Goal: Find specific page/section: Find specific page/section

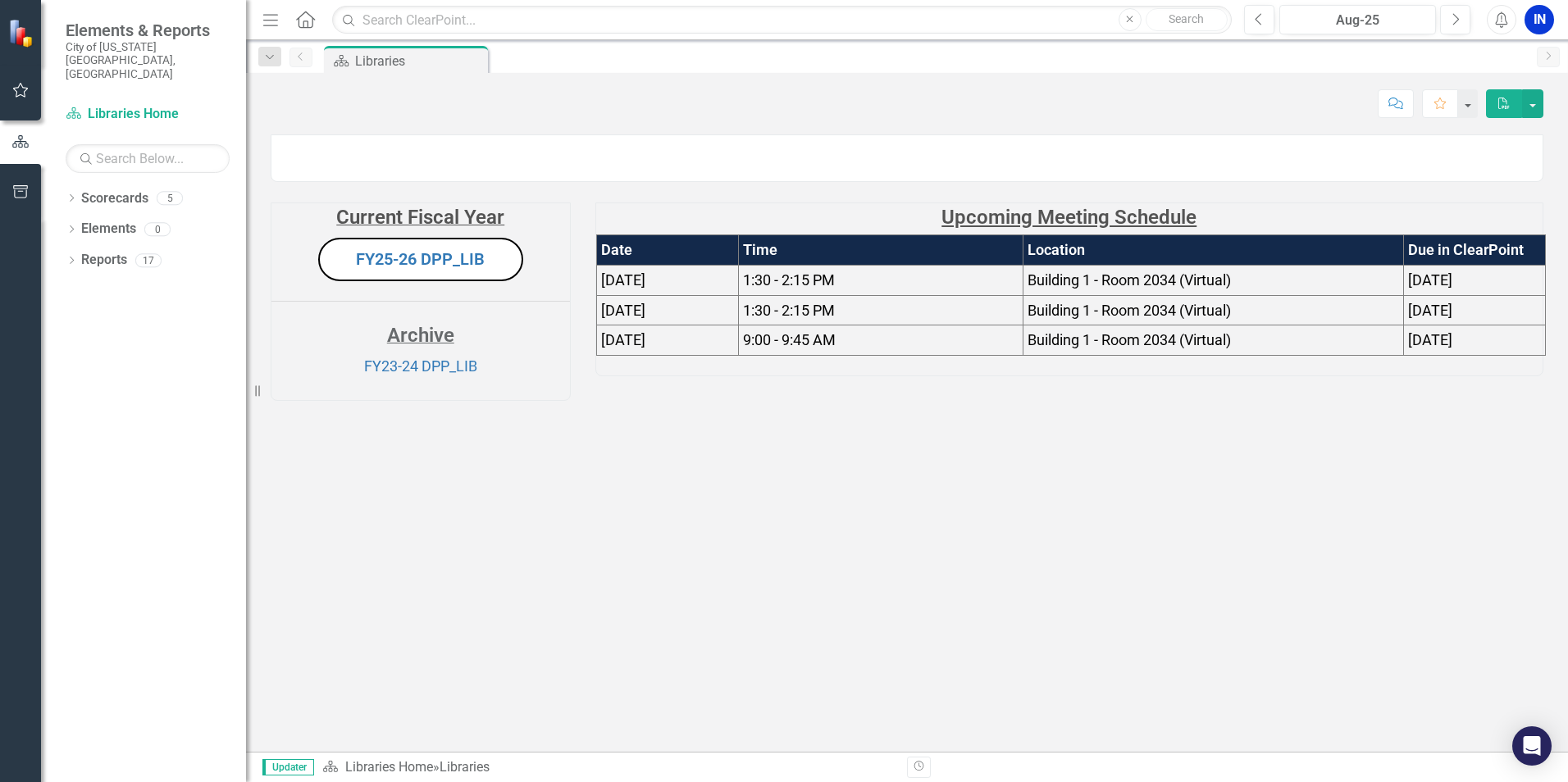
click at [433, 282] on button "FY25-26 DPP_LIB" at bounding box center [420, 259] width 205 height 44
click at [1378, 10] on button "Aug-25" at bounding box center [1357, 20] width 156 height 30
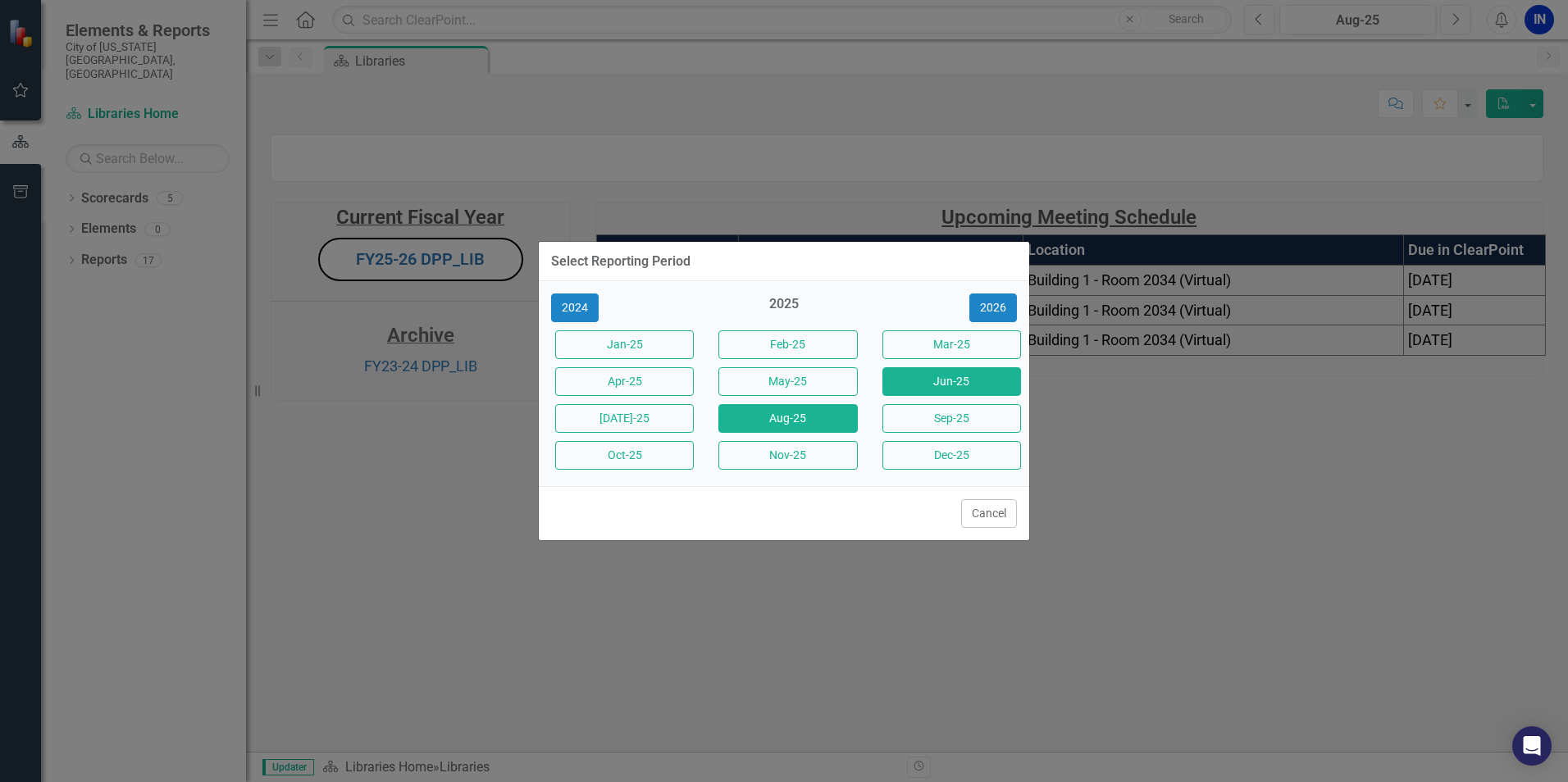
click at [931, 388] on button "Jun-25" at bounding box center [952, 381] width 138 height 29
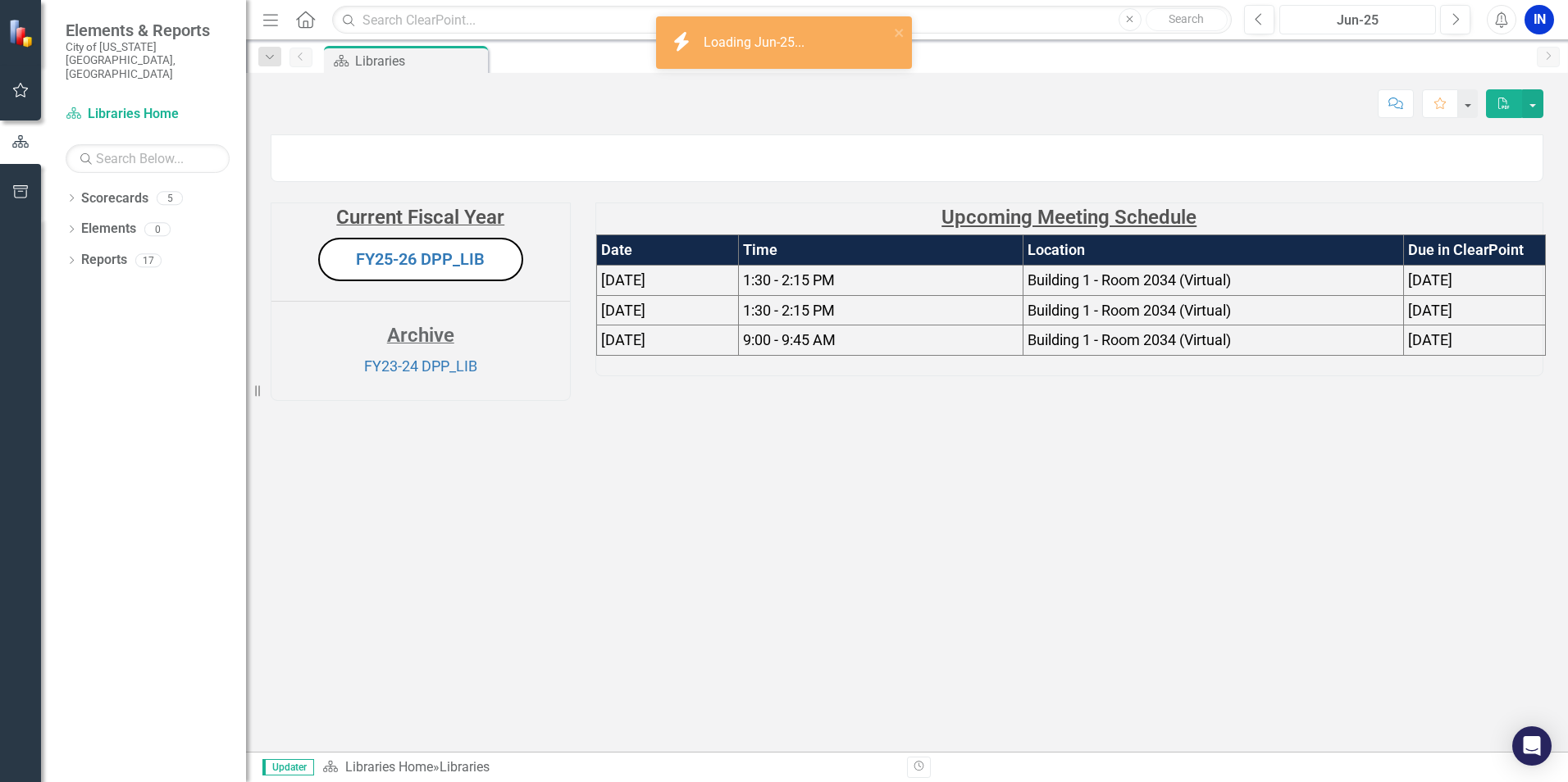
click at [259, 20] on div "Resize" at bounding box center [253, 391] width 13 height 782
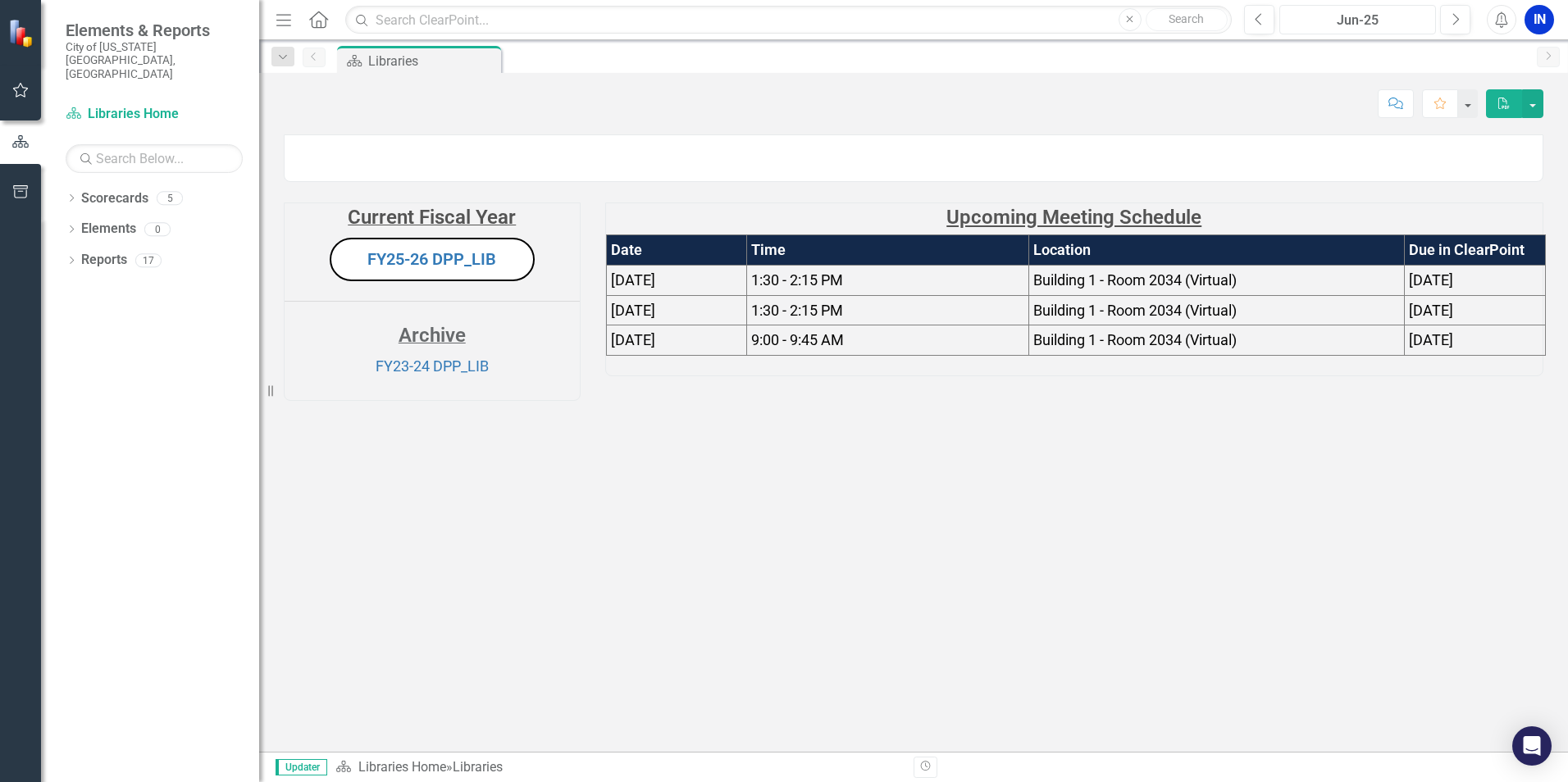
click at [271, 25] on div "Resize" at bounding box center [266, 391] width 13 height 782
click at [282, 23] on icon "Menu" at bounding box center [284, 19] width 21 height 17
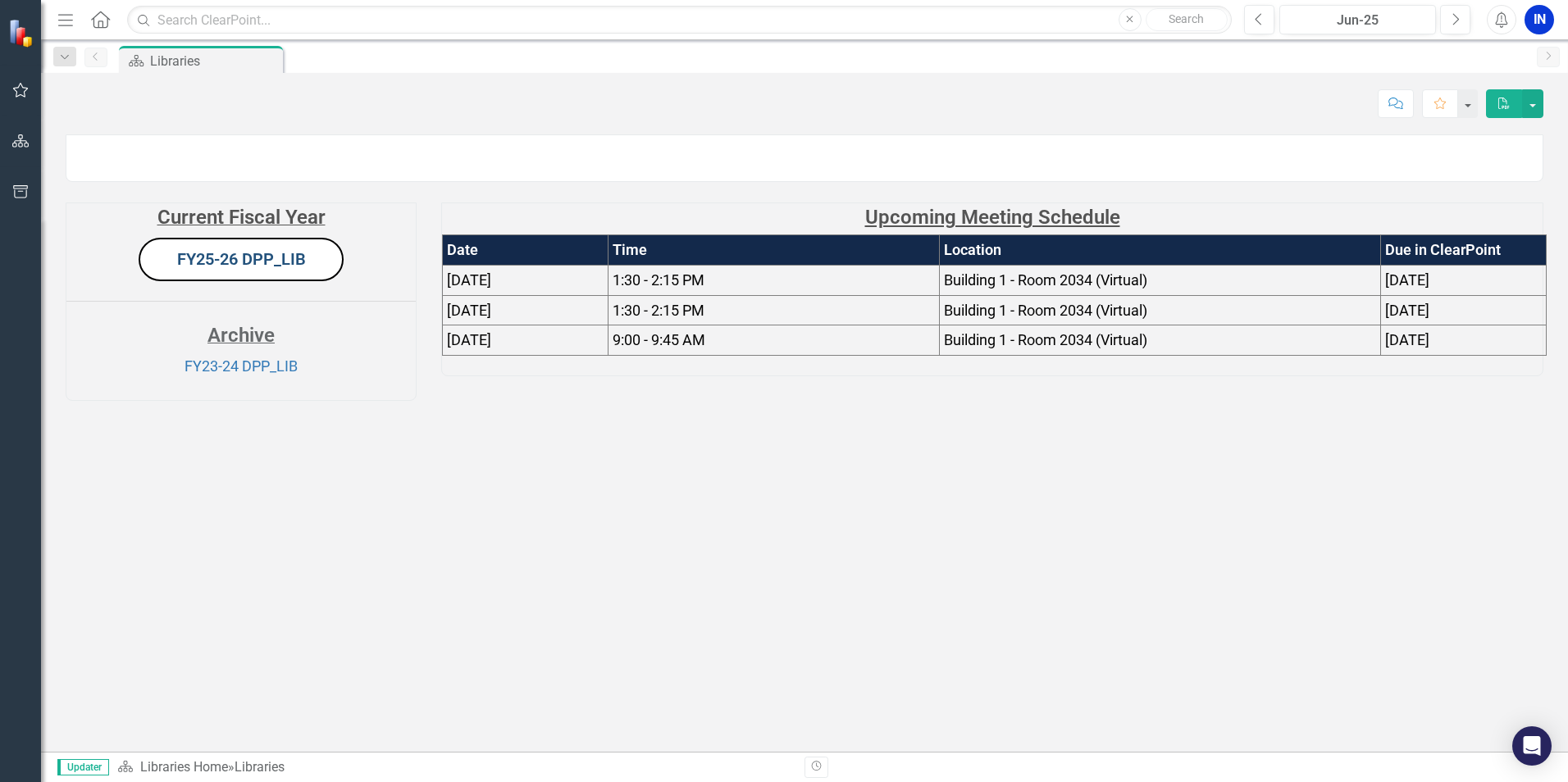
click at [202, 269] on link "FY25-26 DPP_LIB" at bounding box center [241, 259] width 128 height 20
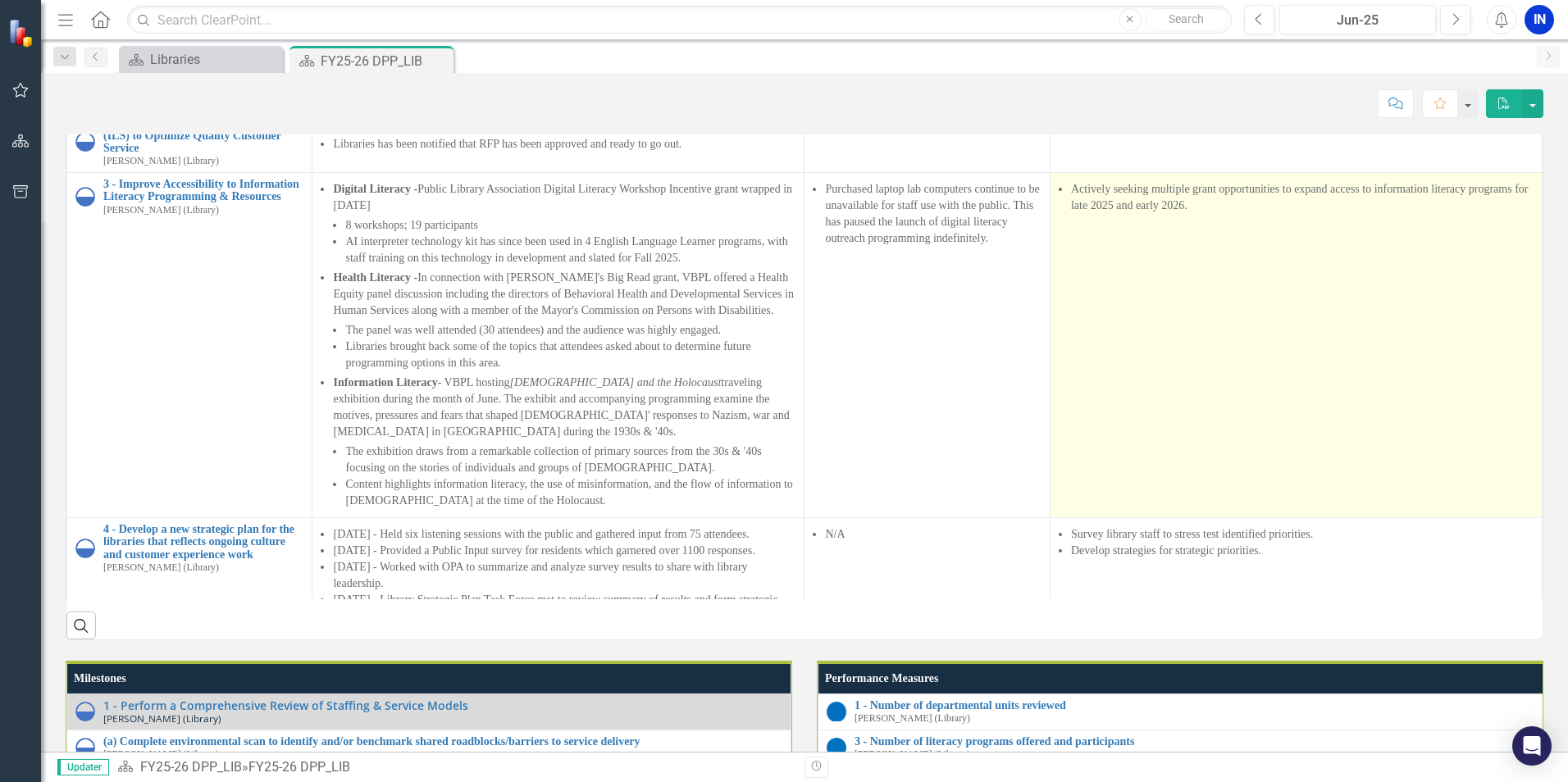
scroll to position [1590, 0]
